Goal: Communication & Community: Answer question/provide support

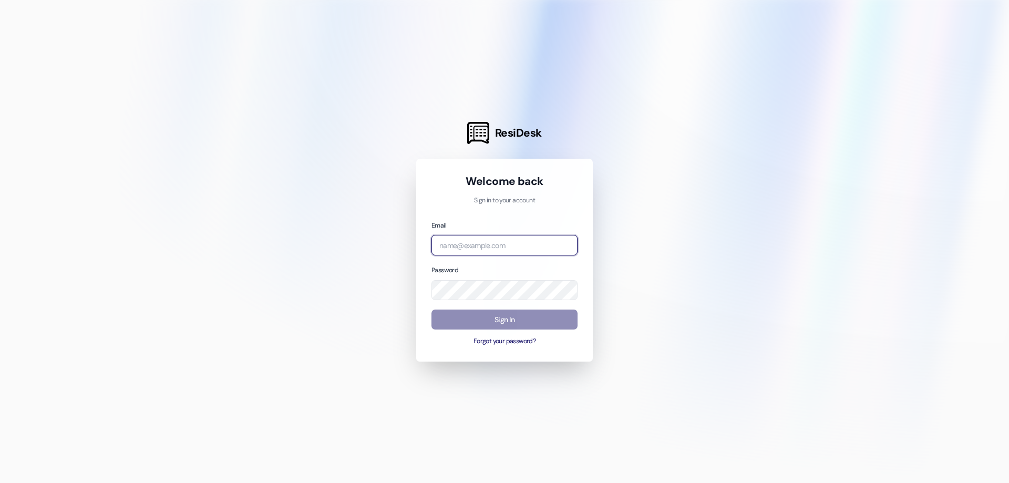
type input "management.colonialhouse@redstoneresidential.com"
click at [560, 316] on button "Sign In" at bounding box center [504, 320] width 146 height 20
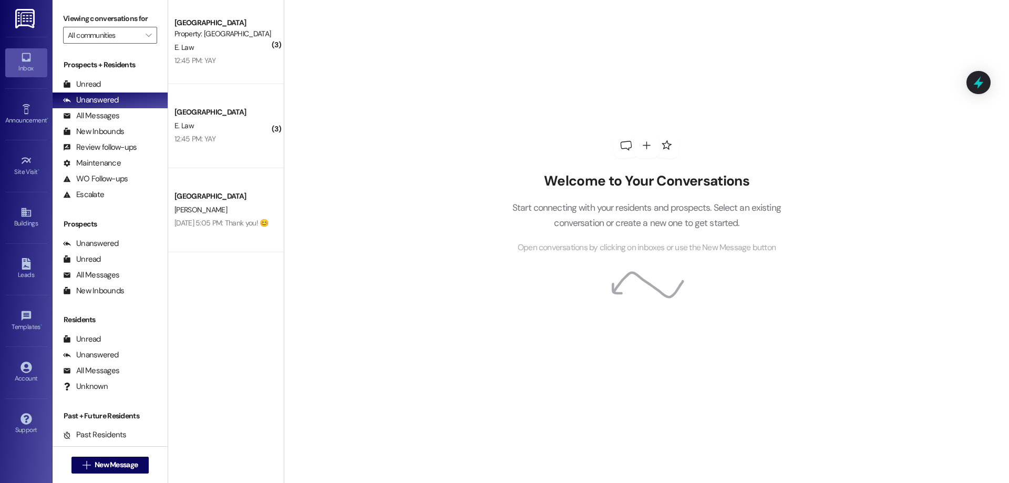
click at [222, 127] on div "E. Law" at bounding box center [222, 125] width 99 height 13
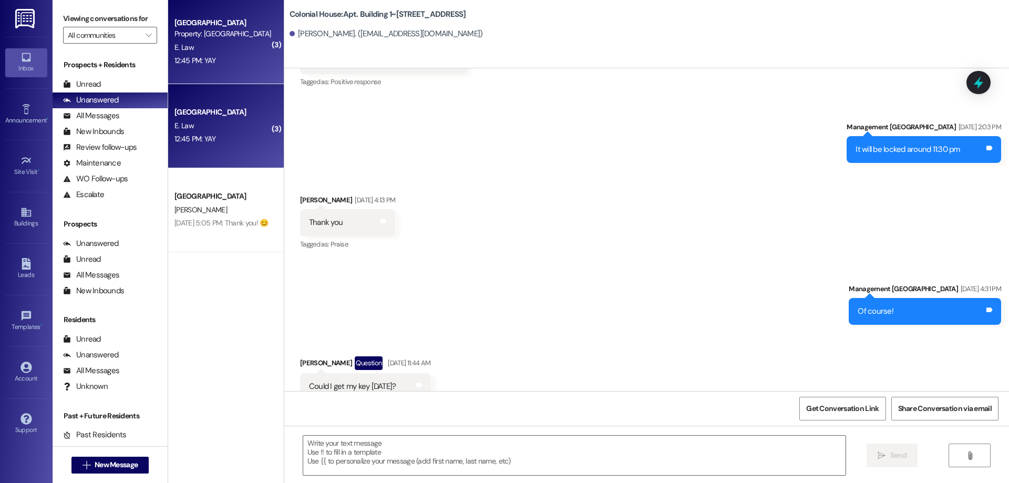
scroll to position [33066, 0]
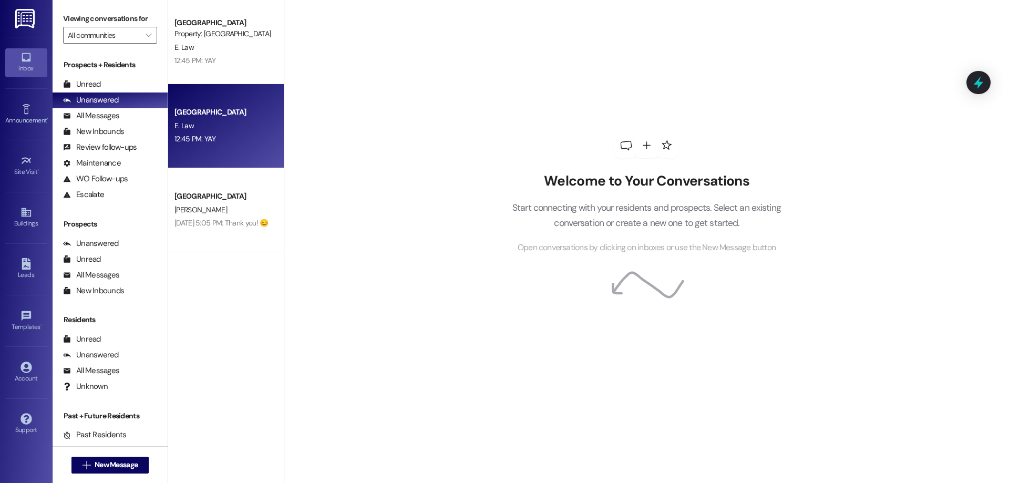
click at [232, 142] on div "12:45 PM: YAY 12:45 PM: YAY" at bounding box center [222, 138] width 99 height 13
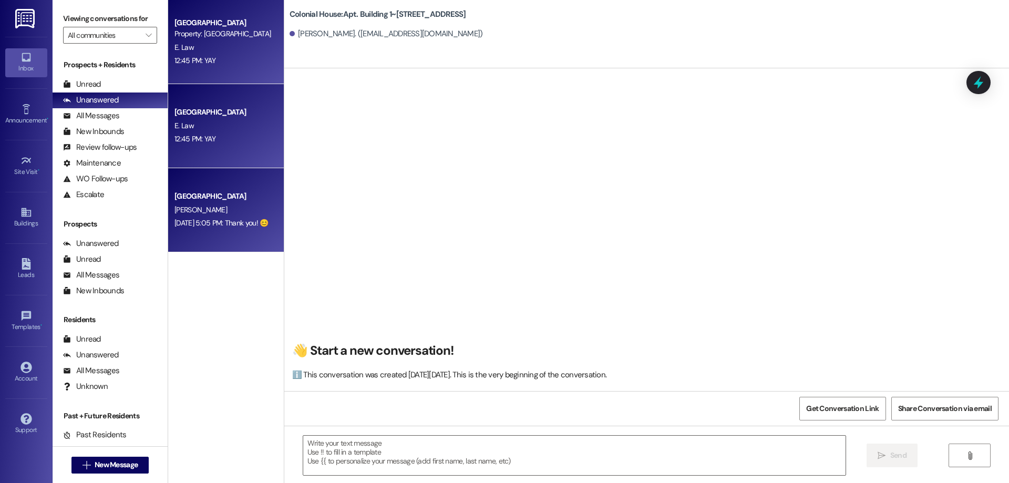
click at [271, 207] on div "Colonial House Prospect [PERSON_NAME] [DATE] 5:05 PM: Thank you! 😊 [DATE] 5:05 …" at bounding box center [226, 210] width 116 height 84
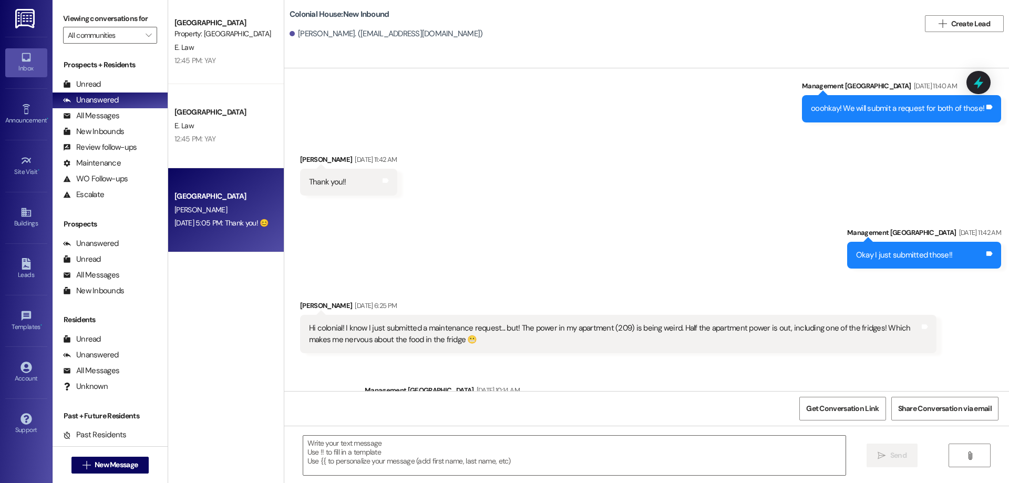
scroll to position [20396, 0]
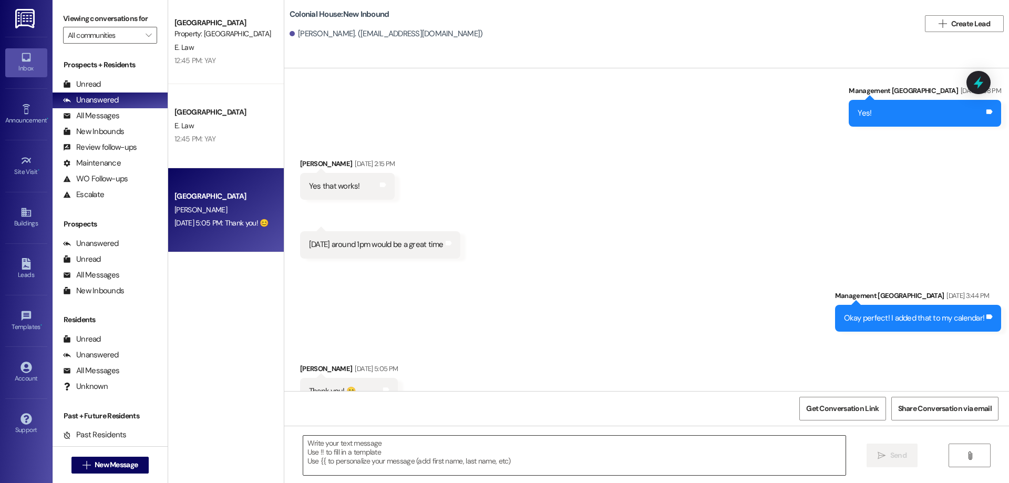
click at [535, 465] on textarea at bounding box center [574, 455] width 542 height 39
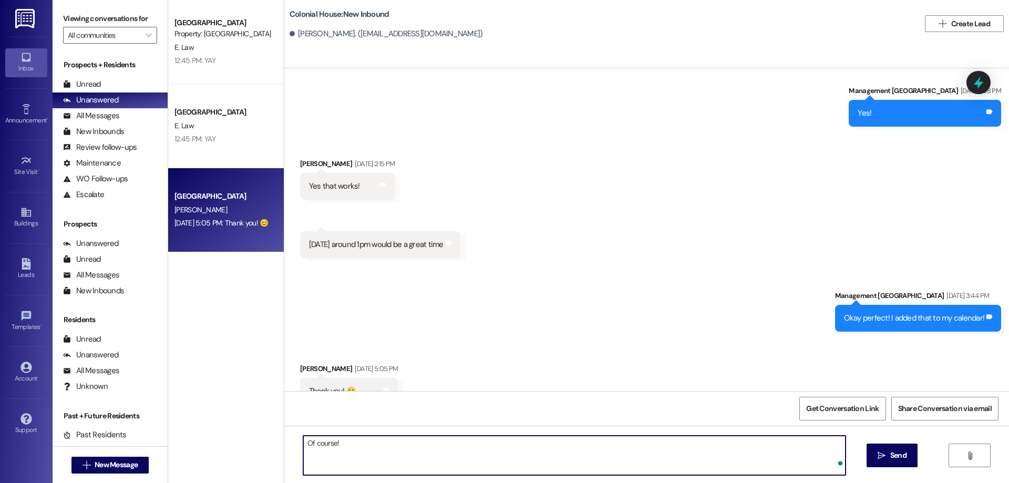
type textarea "Of course!"
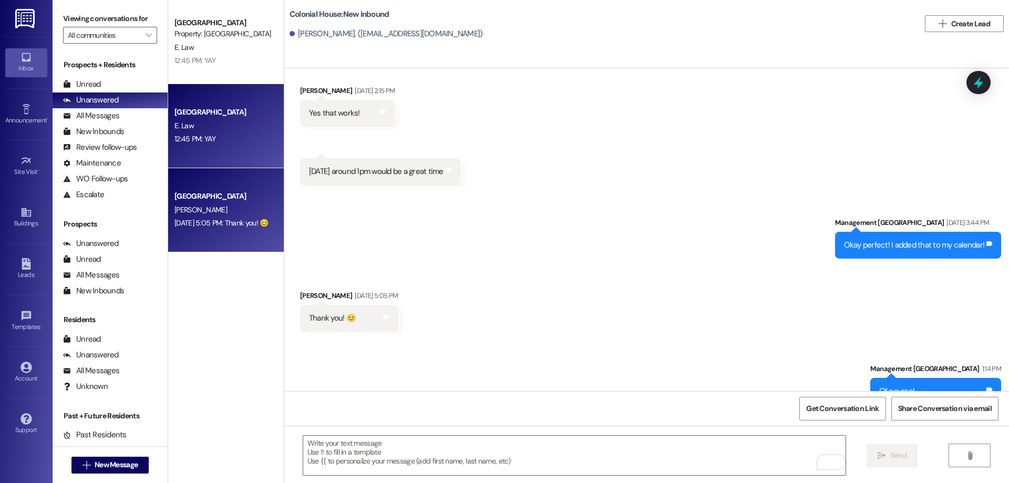
click at [228, 140] on div "12:45 PM: YAY 12:45 PM: YAY" at bounding box center [222, 138] width 99 height 13
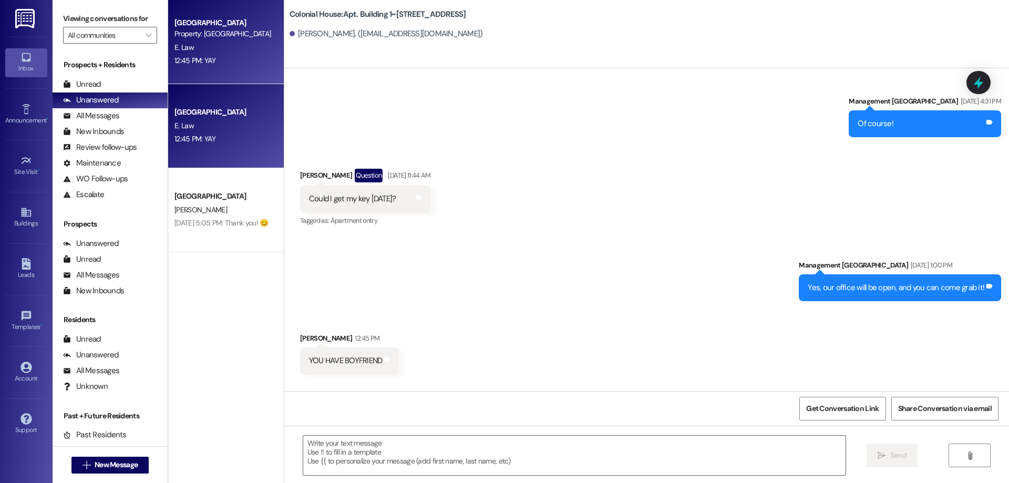
scroll to position [33066, 0]
click at [439, 461] on textarea at bounding box center [574, 455] width 542 height 39
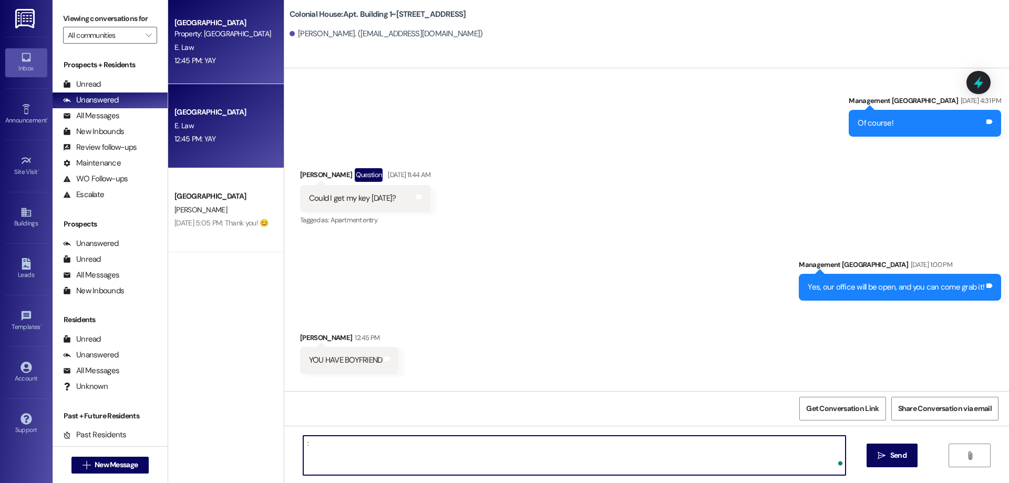
type textarea ":)"
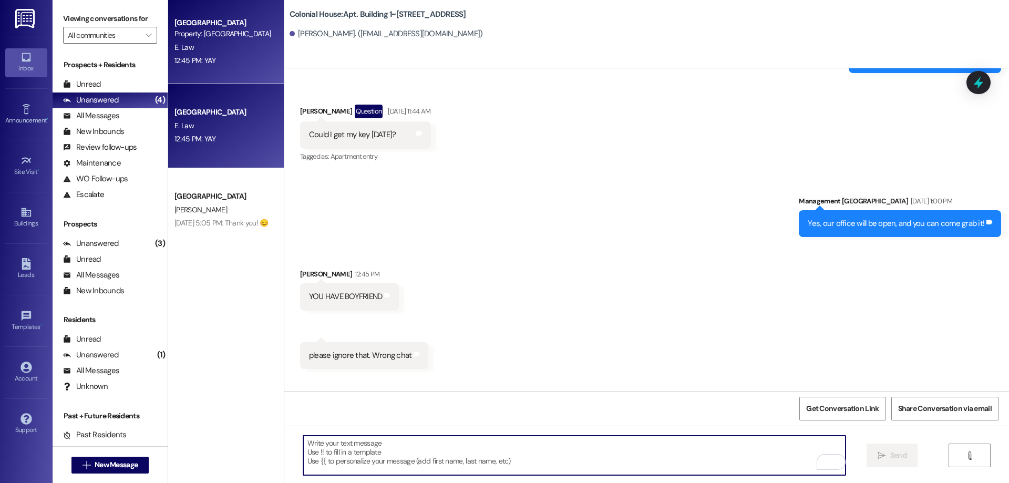
scroll to position [33139, 0]
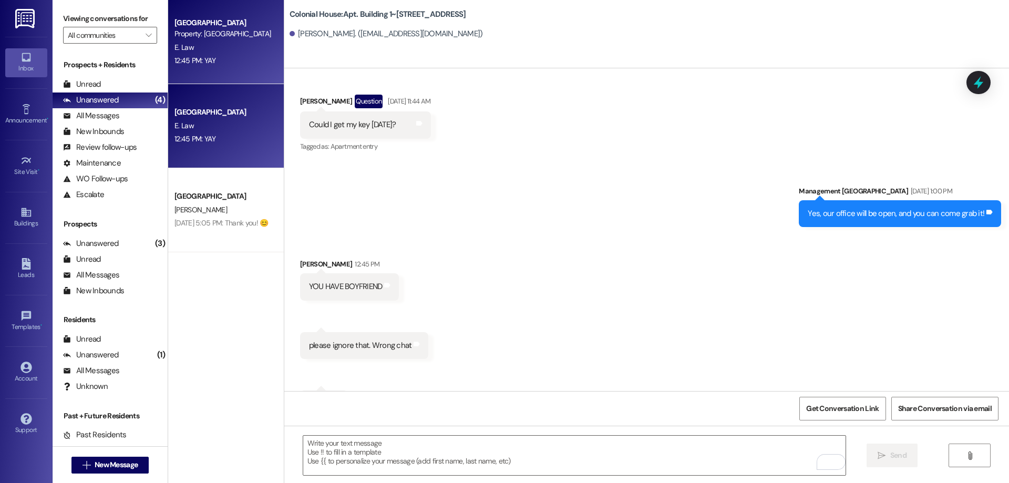
drag, startPoint x: 205, startPoint y: 196, endPoint x: 666, endPoint y: 318, distance: 477.2
click at [205, 196] on div "Colonial House Prospect" at bounding box center [222, 196] width 97 height 11
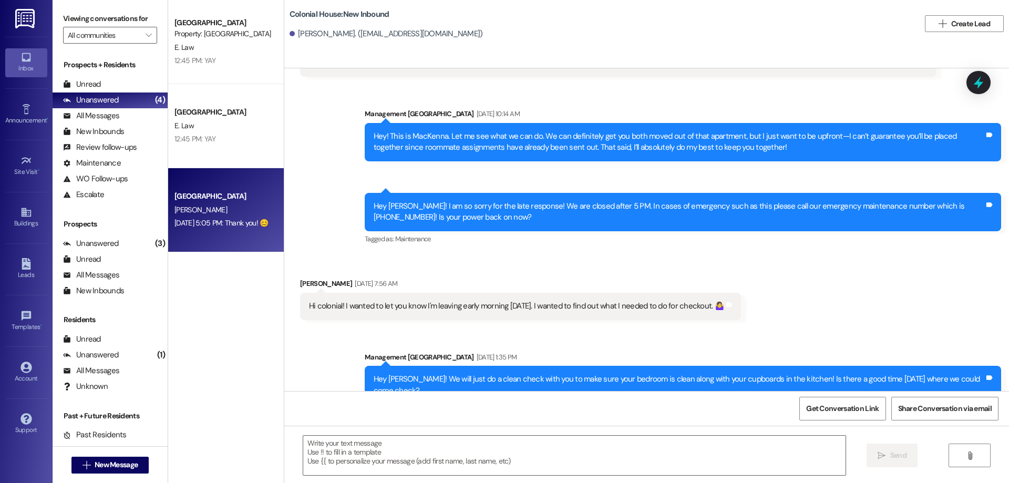
scroll to position [20469, 0]
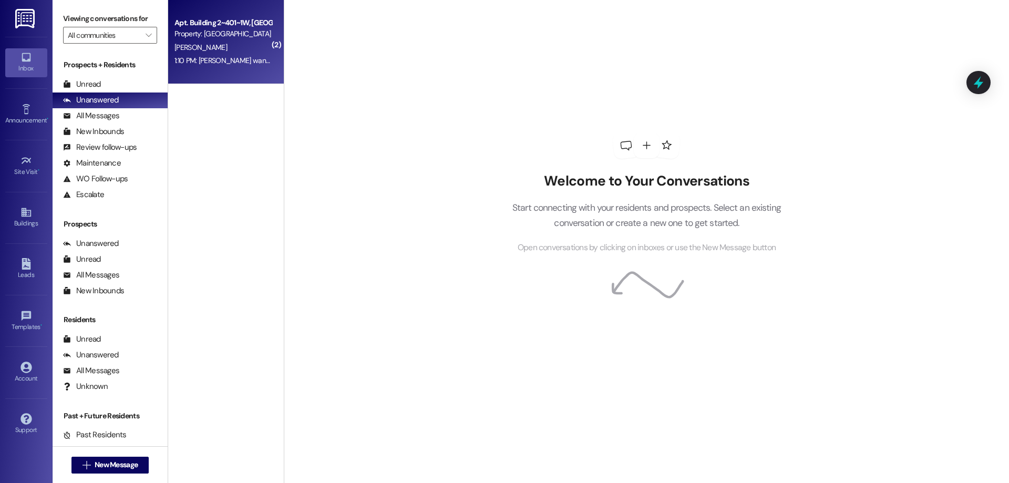
click at [240, 56] on div "1:10 PM: [PERSON_NAME] wants to know if I can cancel it 1:10 PM: Maurenalinn wa…" at bounding box center [260, 60] width 172 height 9
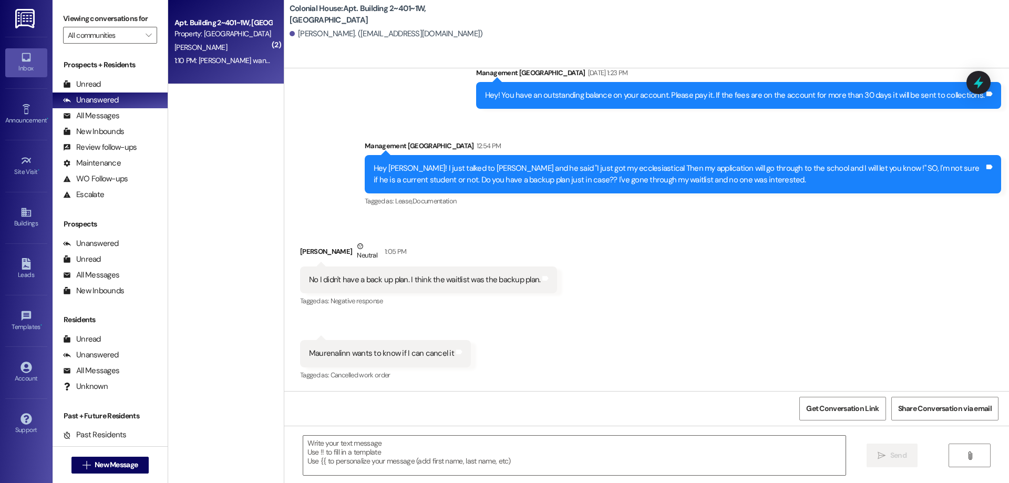
scroll to position [12987, 0]
click at [129, 466] on span "New Message" at bounding box center [116, 464] width 43 height 11
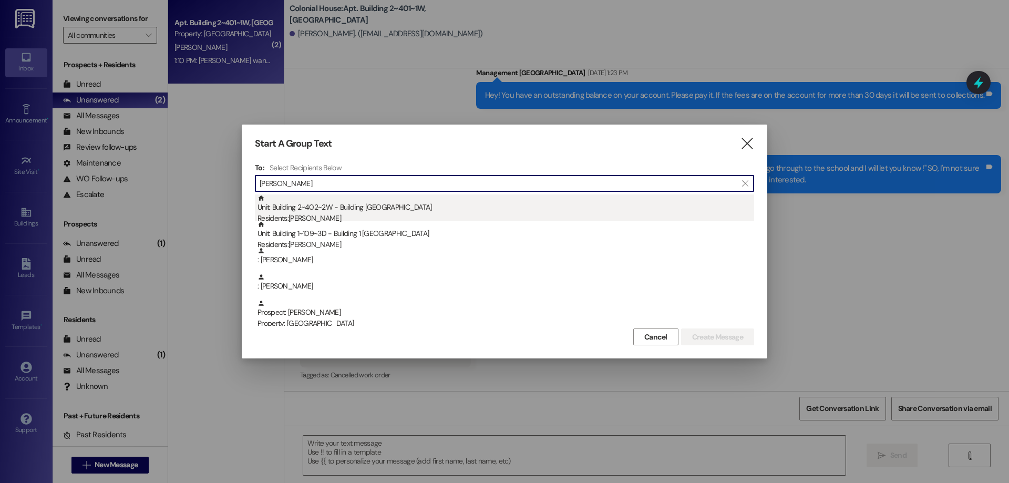
type input "[PERSON_NAME]"
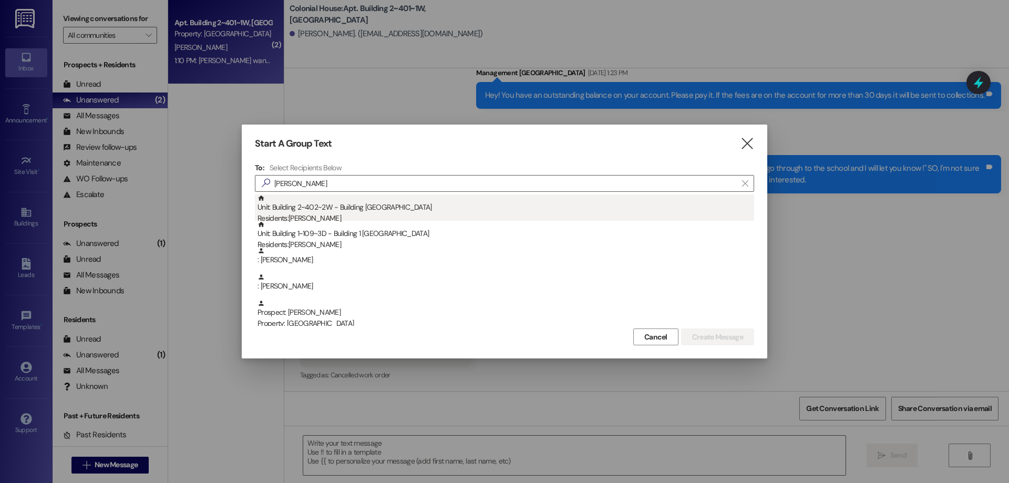
click at [361, 213] on div "Unit: Building 2~402~2W - Building 2 Colonial House Residents: [PERSON_NAME]" at bounding box center [505, 209] width 497 height 30
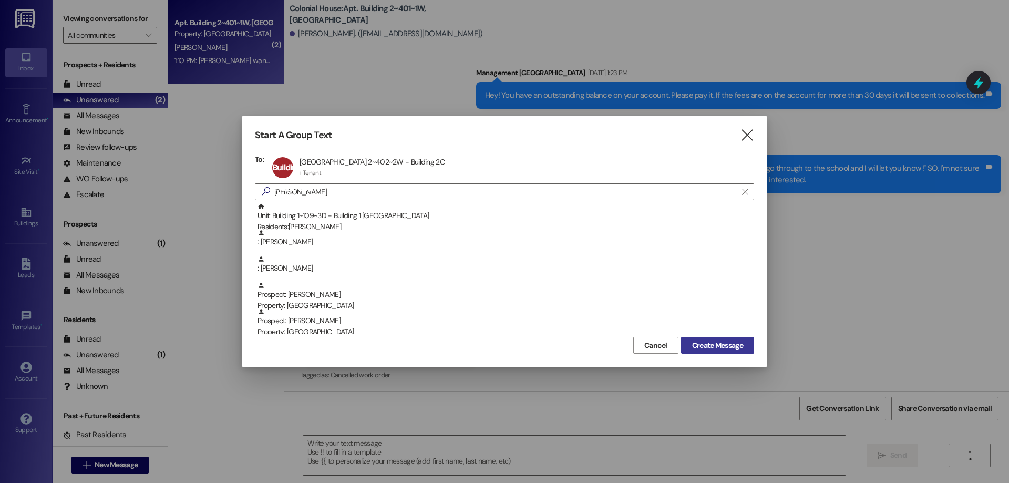
click at [705, 348] on span "Create Message" at bounding box center [717, 345] width 51 height 11
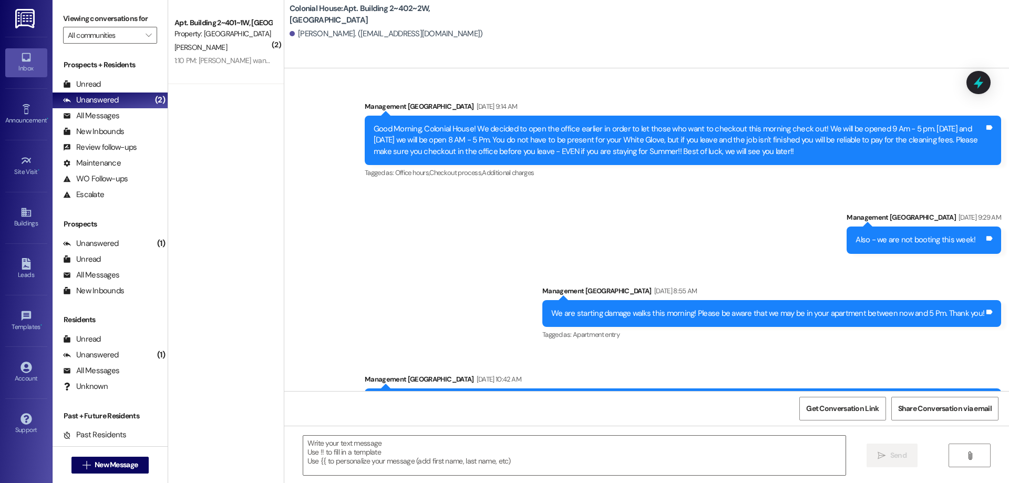
scroll to position [27539, 0]
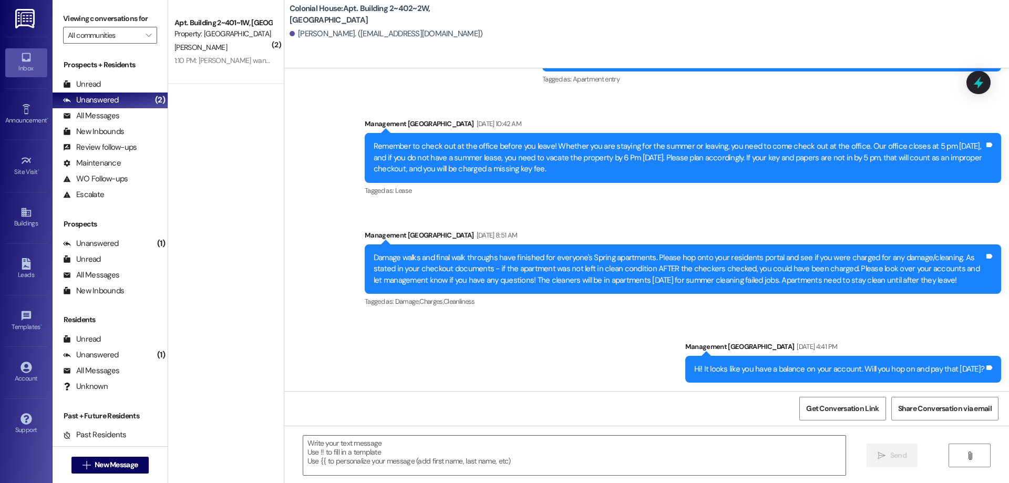
drag, startPoint x: 200, startPoint y: 45, endPoint x: 139, endPoint y: 1, distance: 75.6
click at [200, 45] on div "[PERSON_NAME]" at bounding box center [222, 47] width 99 height 13
